Goal: Check status: Check status

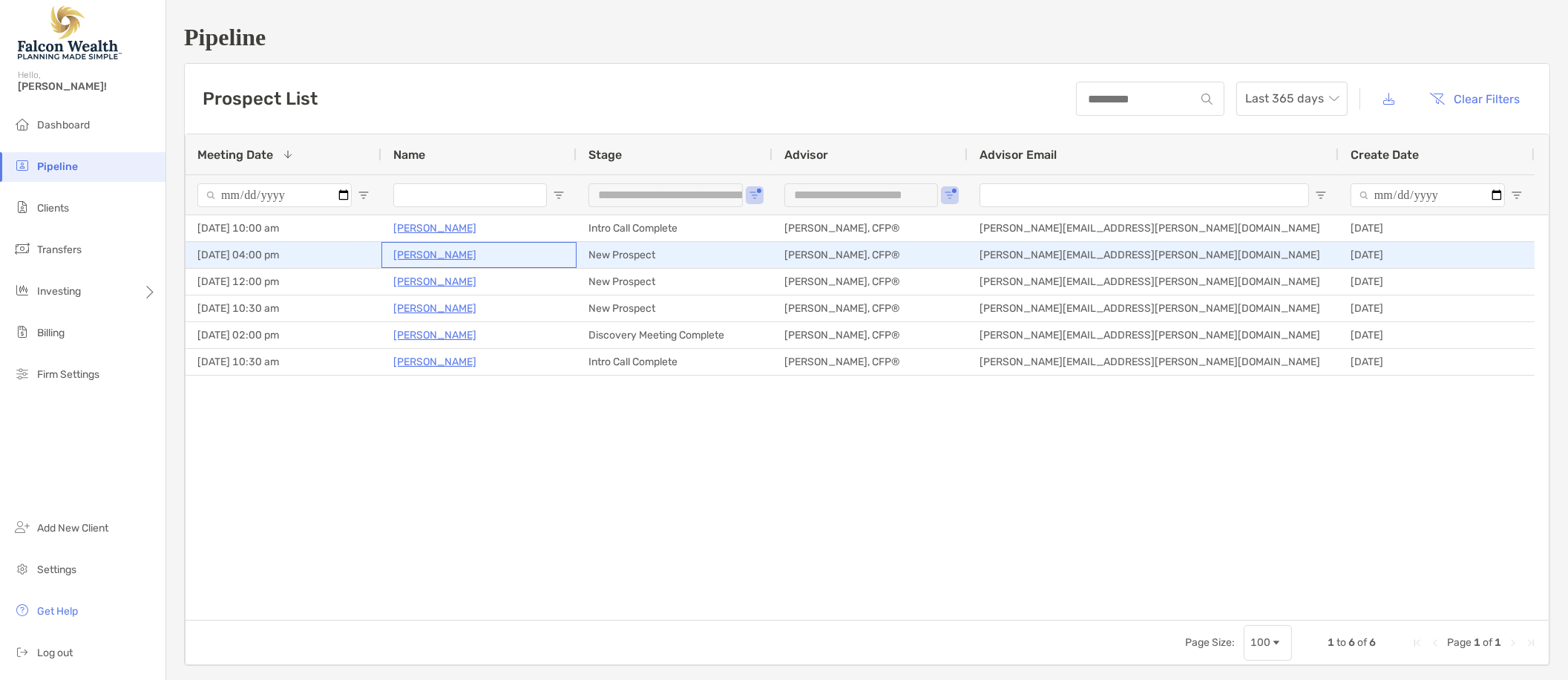
click at [444, 254] on p "[PERSON_NAME]" at bounding box center [435, 255] width 84 height 18
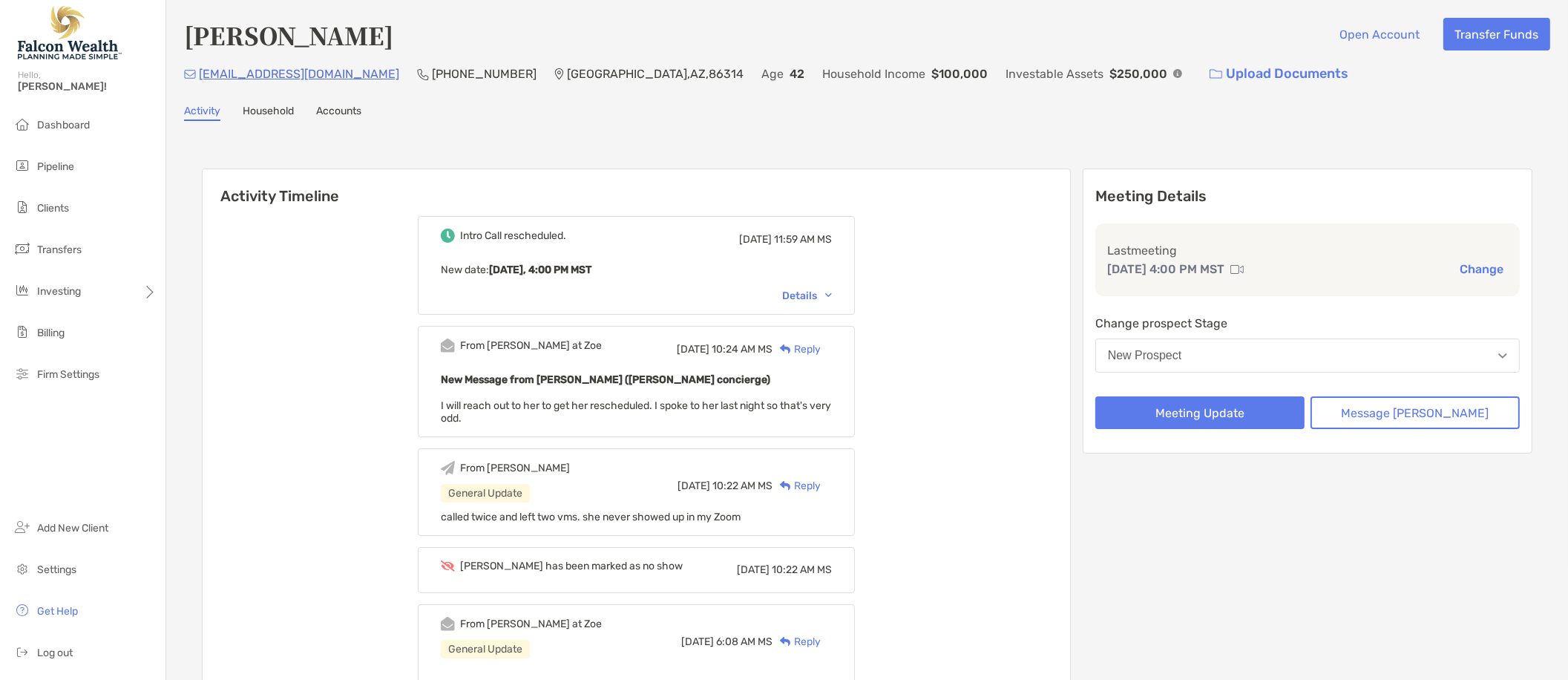
click at [431, 417] on div "Intro Call rescheduled. [DATE] 11:59 AM MS New date : [DATE], 4:00 PM MST Detai…" at bounding box center [635, 601] width 868 height 793
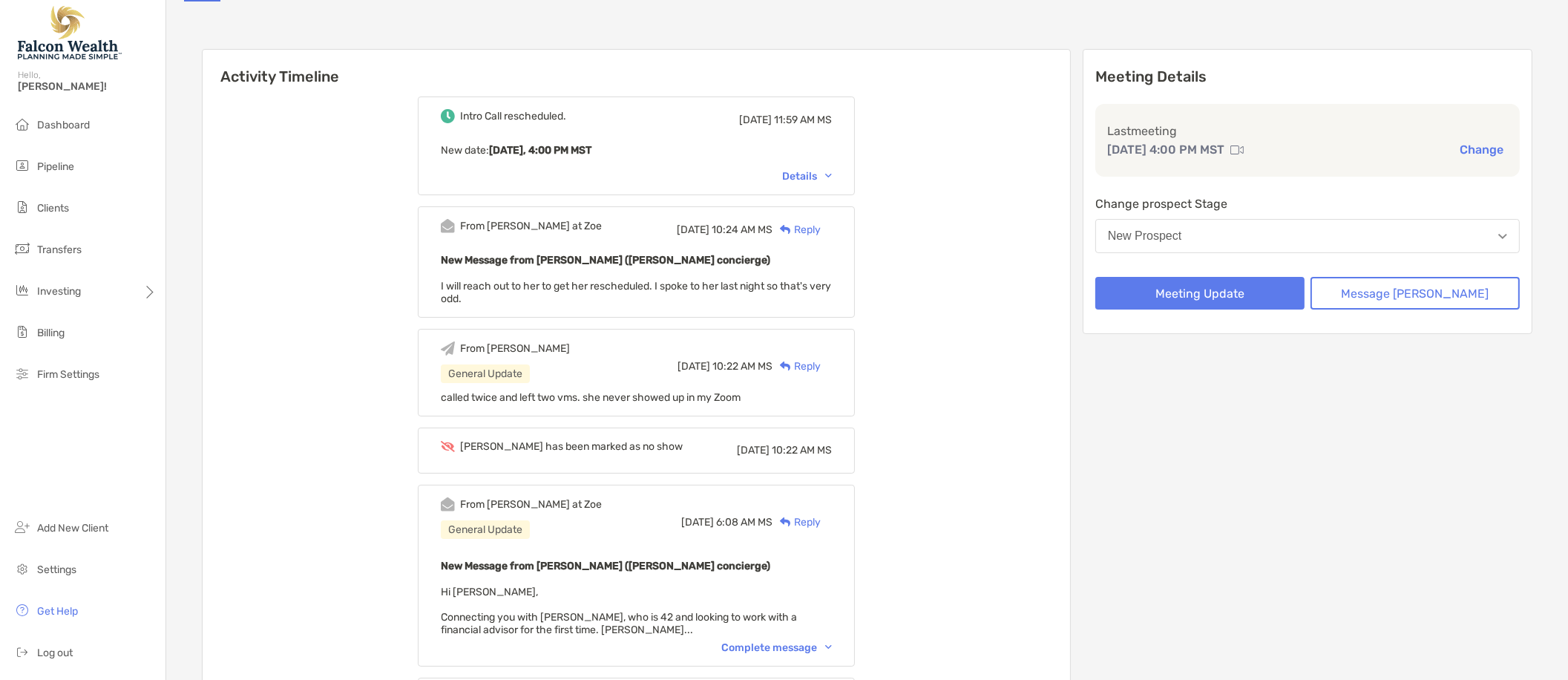
scroll to position [186, 0]
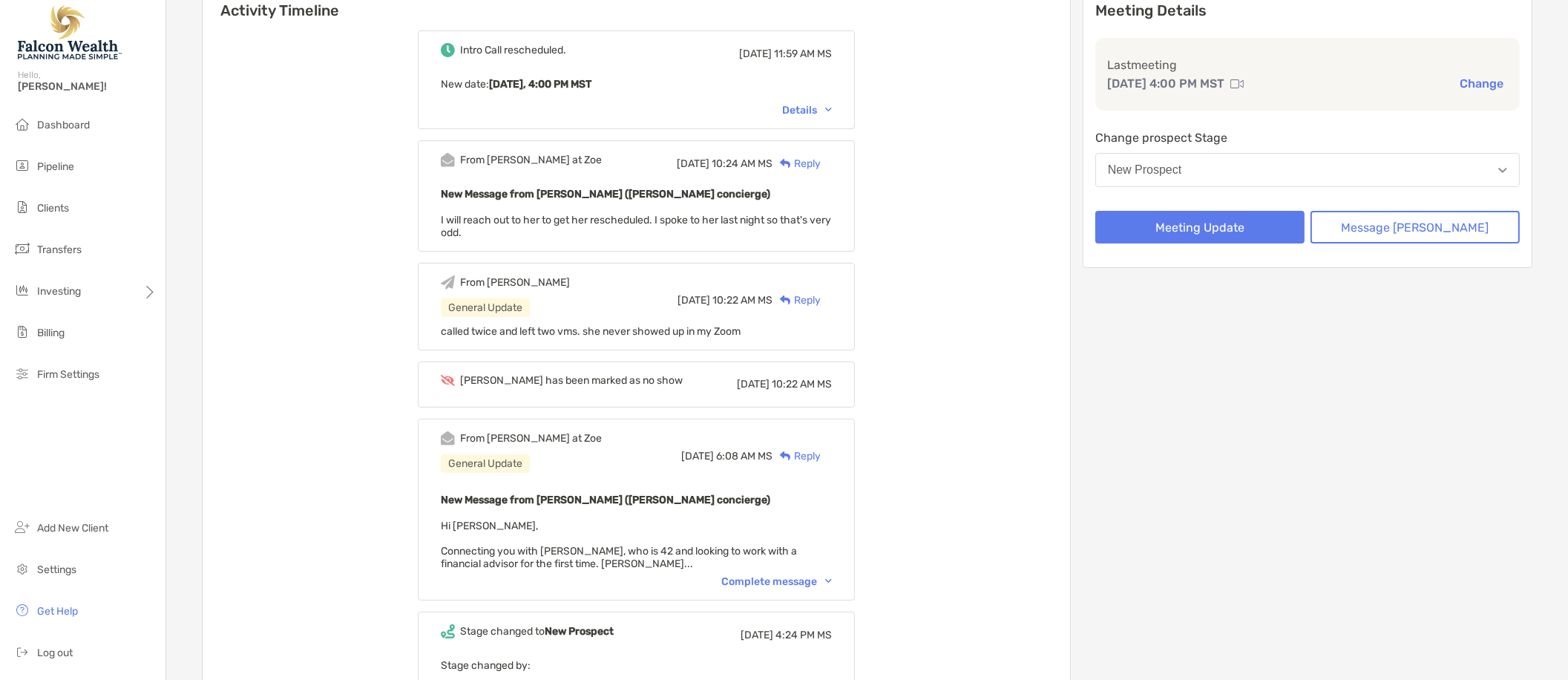
click at [832, 579] on div "Complete message" at bounding box center [776, 581] width 111 height 13
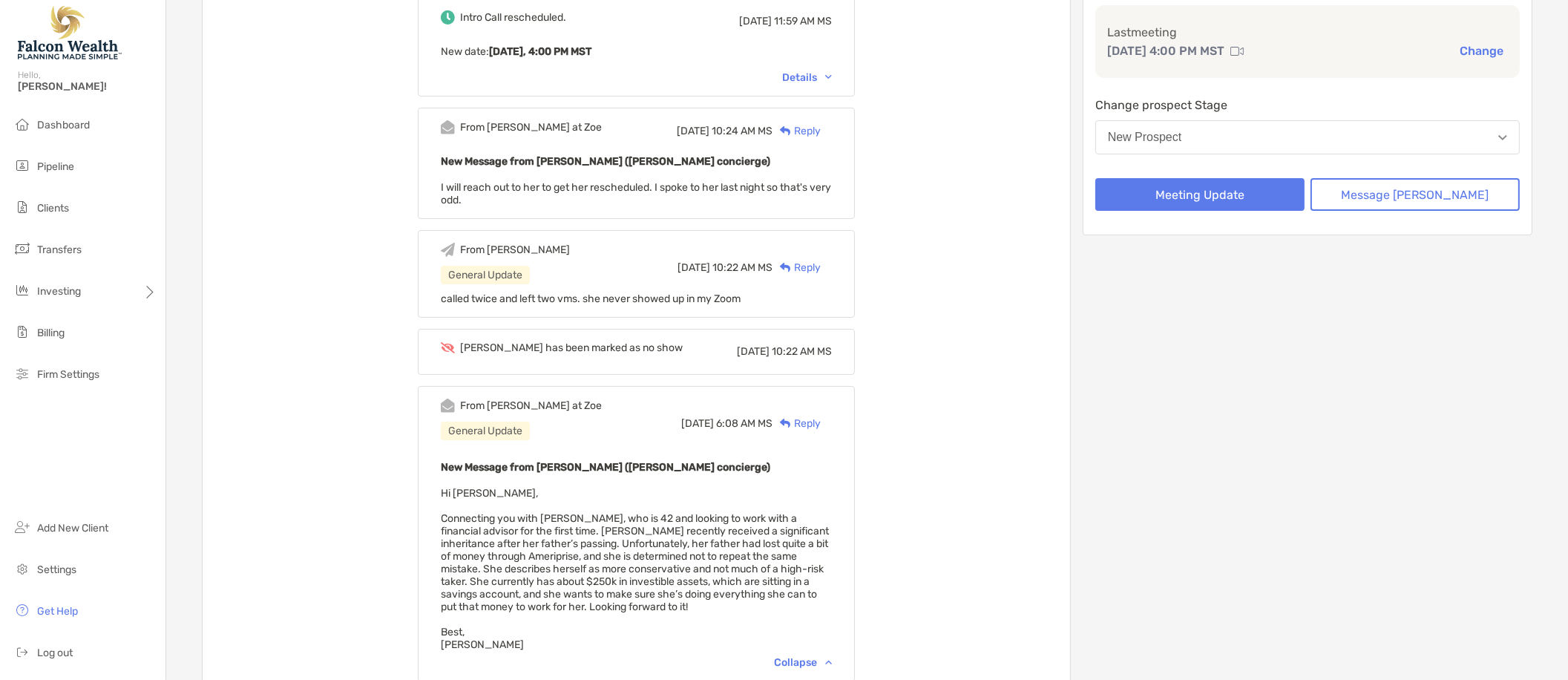
scroll to position [278, 0]
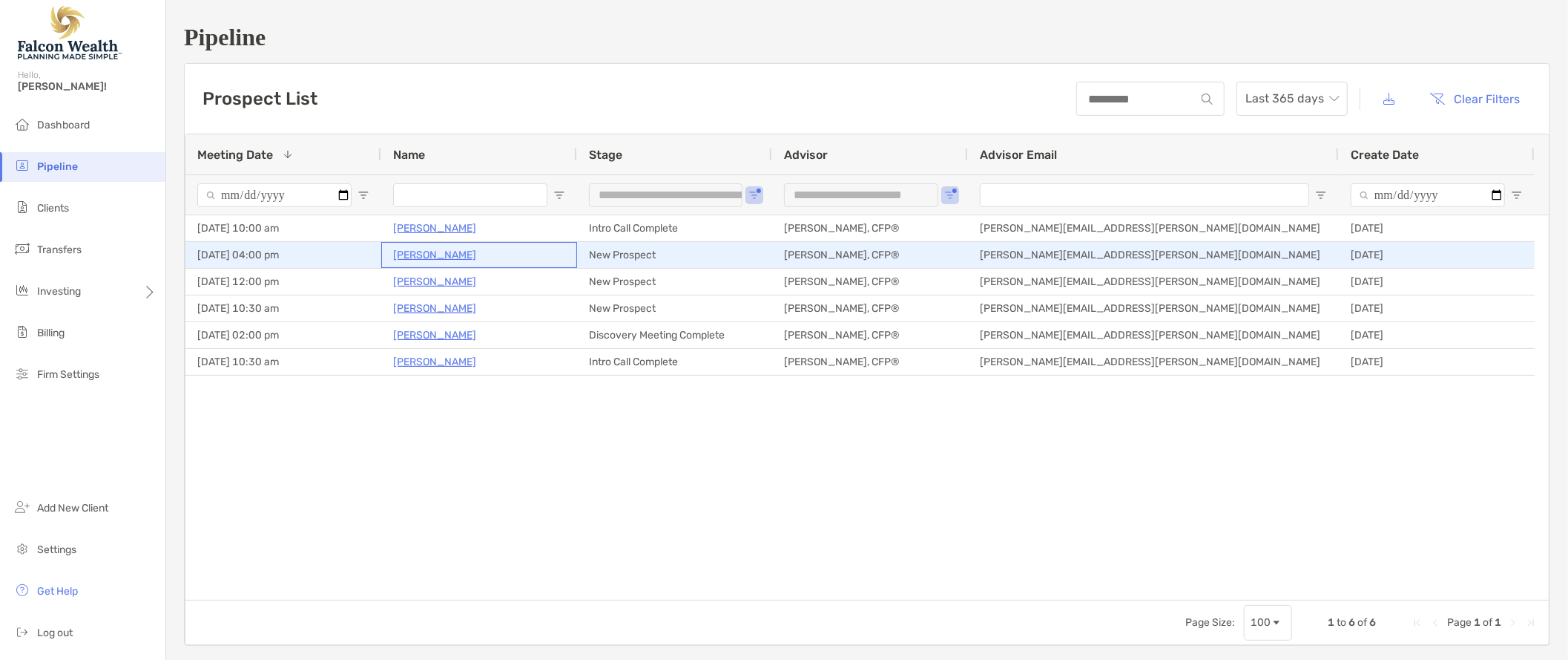
click at [431, 252] on p "[PERSON_NAME]" at bounding box center [435, 255] width 84 height 18
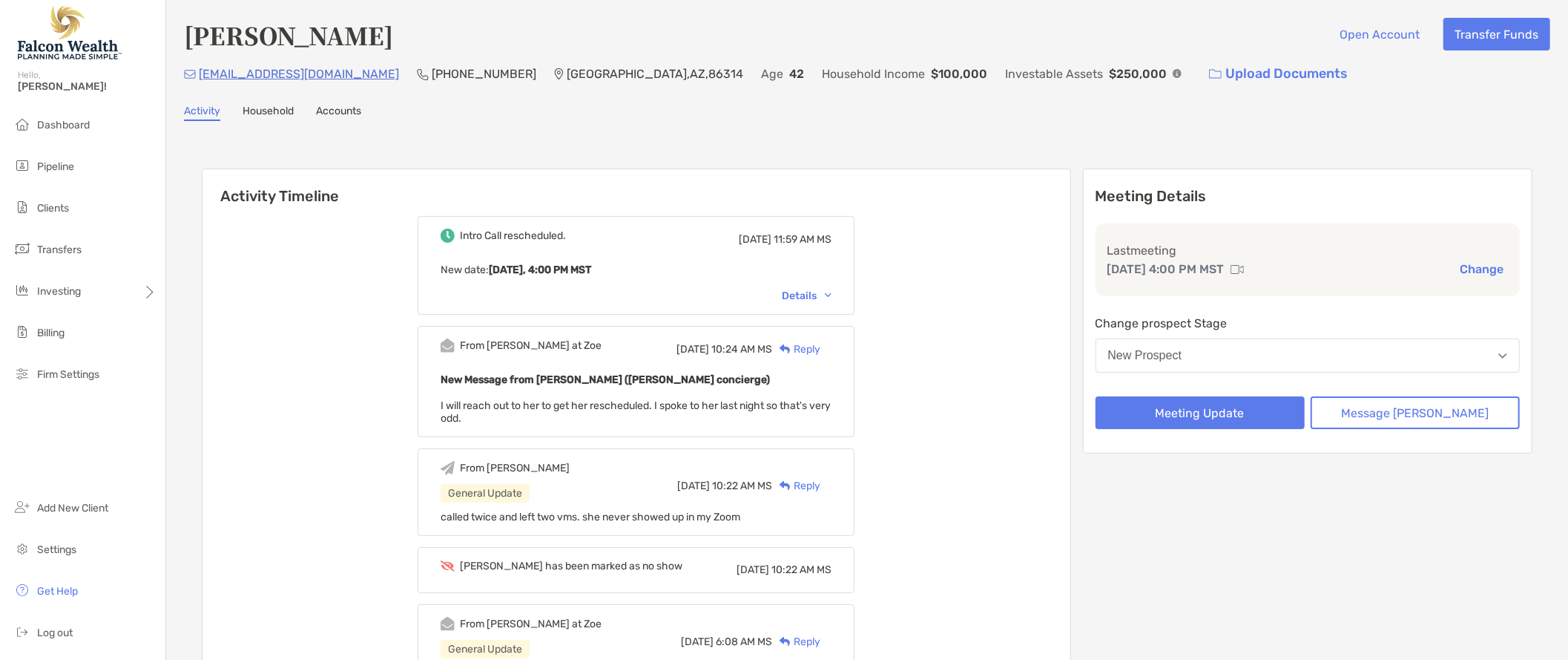
click at [202, 268] on div "Intro Call rescheduled. Fri, Sep 19 11:59 AM MS New date : Today, 4:00 PM MST D…" at bounding box center [635, 602] width 868 height 793
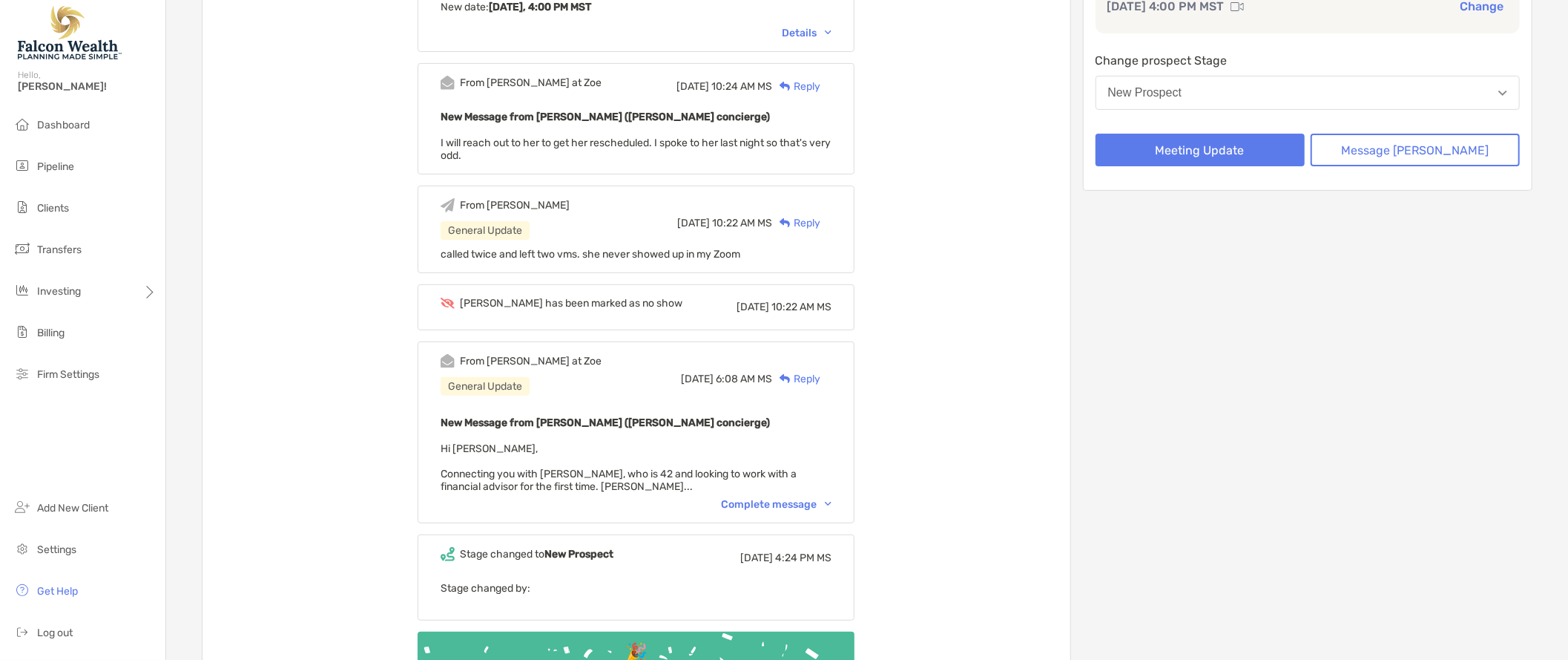
scroll to position [278, 0]
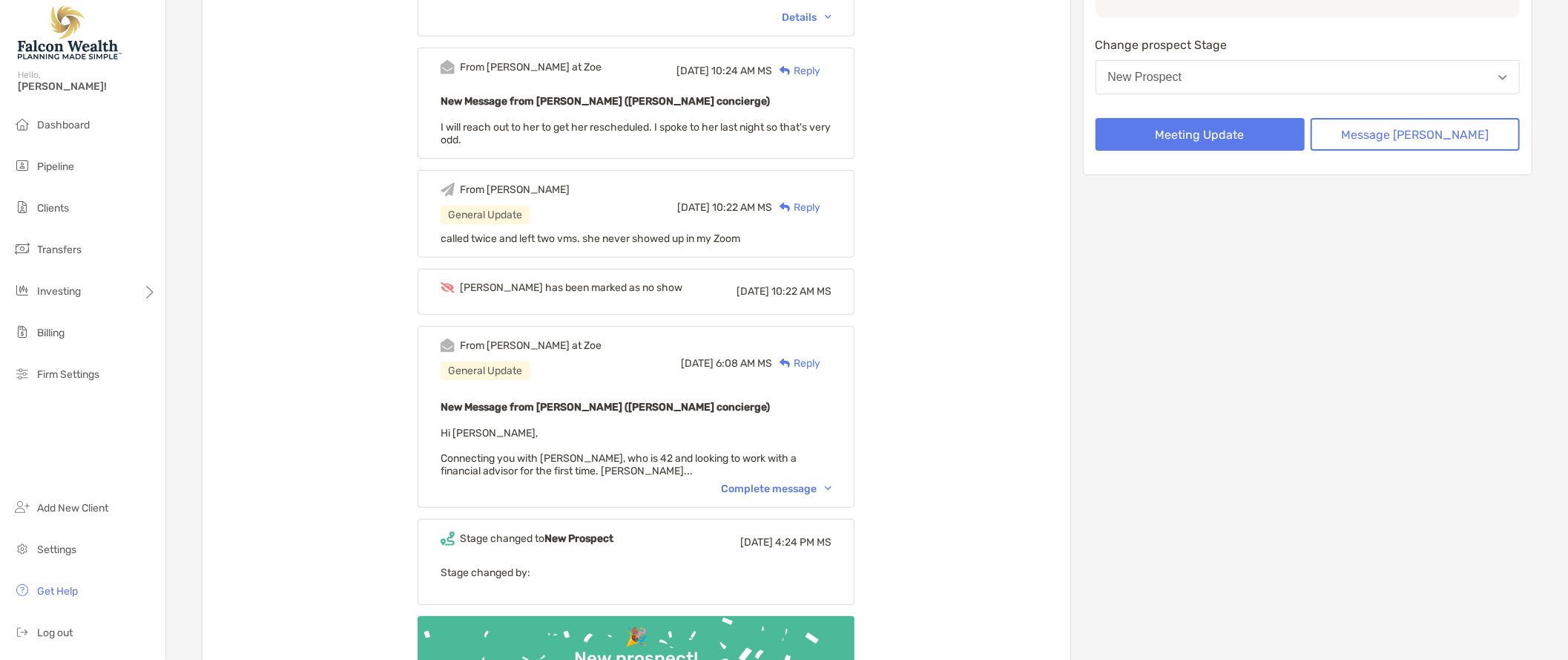
click at [832, 486] on img at bounding box center [828, 488] width 7 height 5
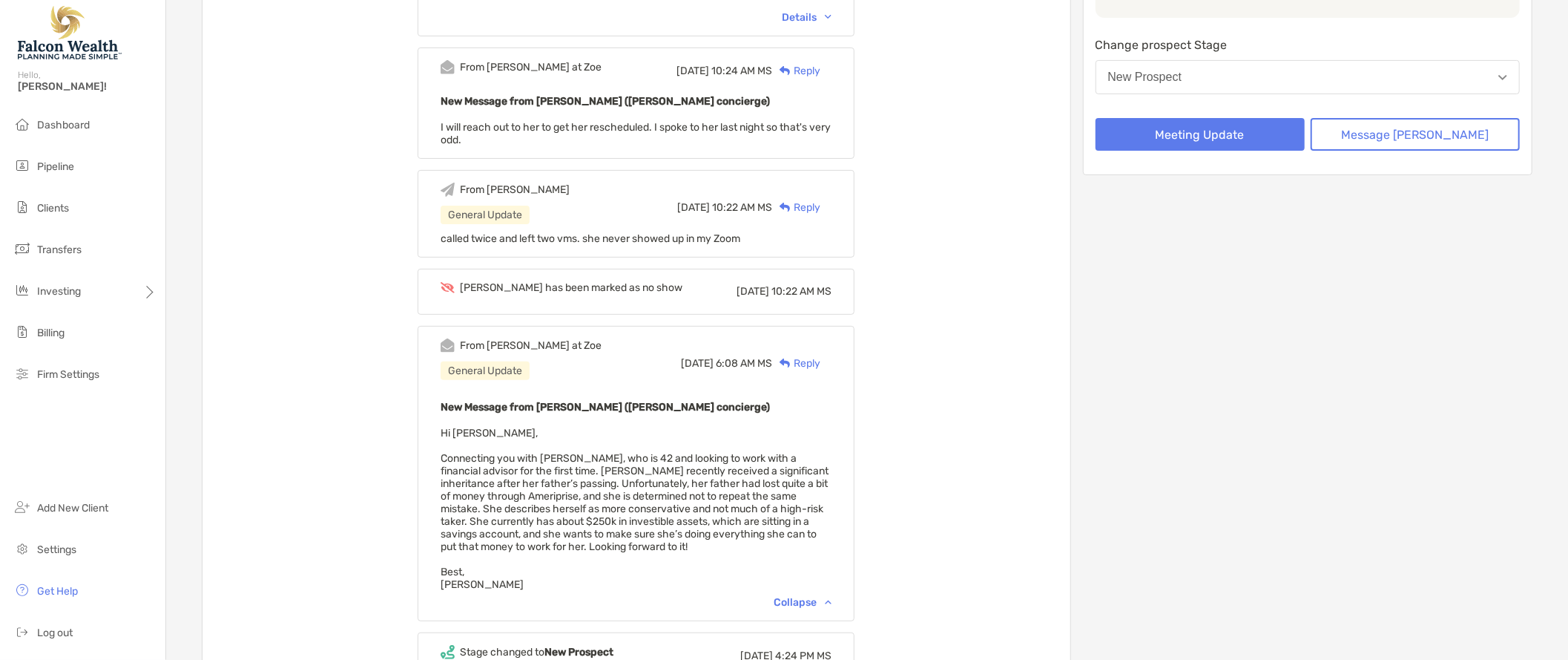
click at [1519, 467] on div "Activity Timeline Intro Call rescheduled. Fri, Sep 19 11:59 AM MS New date : To…" at bounding box center [867, 364] width 1367 height 1013
click at [309, 165] on div "Intro Call rescheduled. Fri, Sep 19 11:59 AM MS New date : Today, 4:00 PM MST D…" at bounding box center [635, 379] width 868 height 907
